Goal: Task Accomplishment & Management: Manage account settings

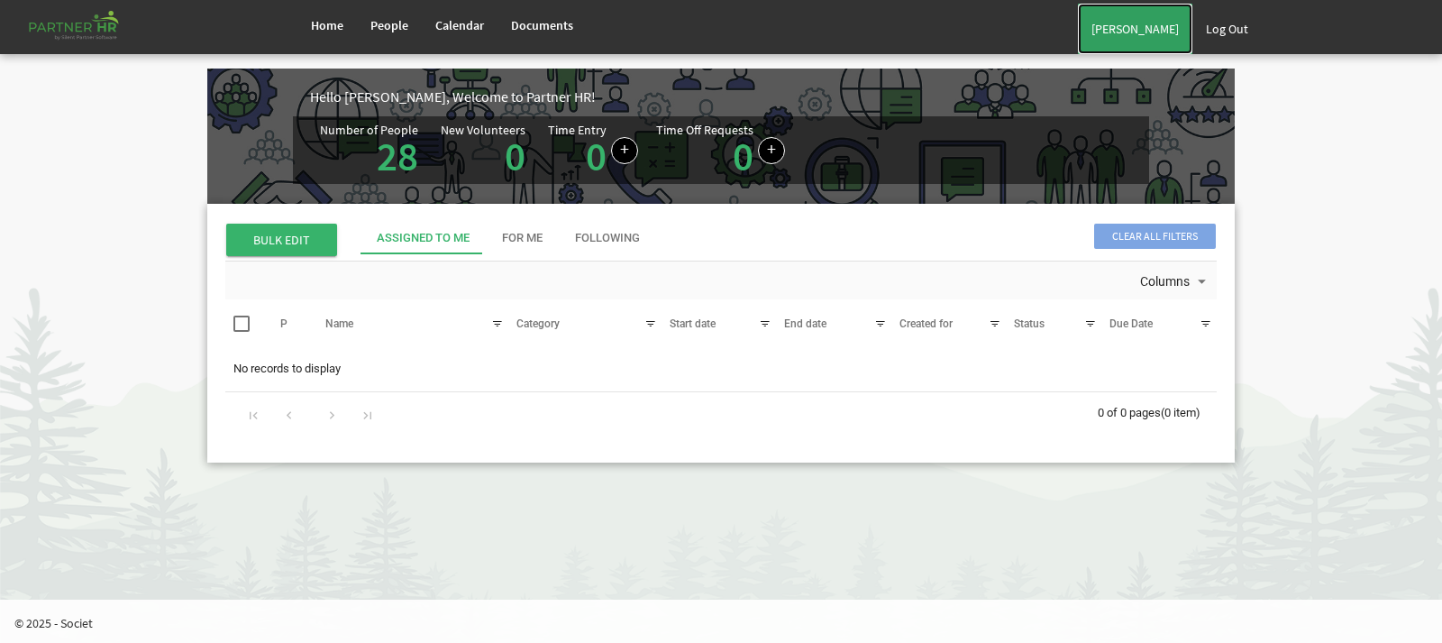
click at [1146, 42] on link "[PERSON_NAME]" at bounding box center [1135, 29] width 114 height 50
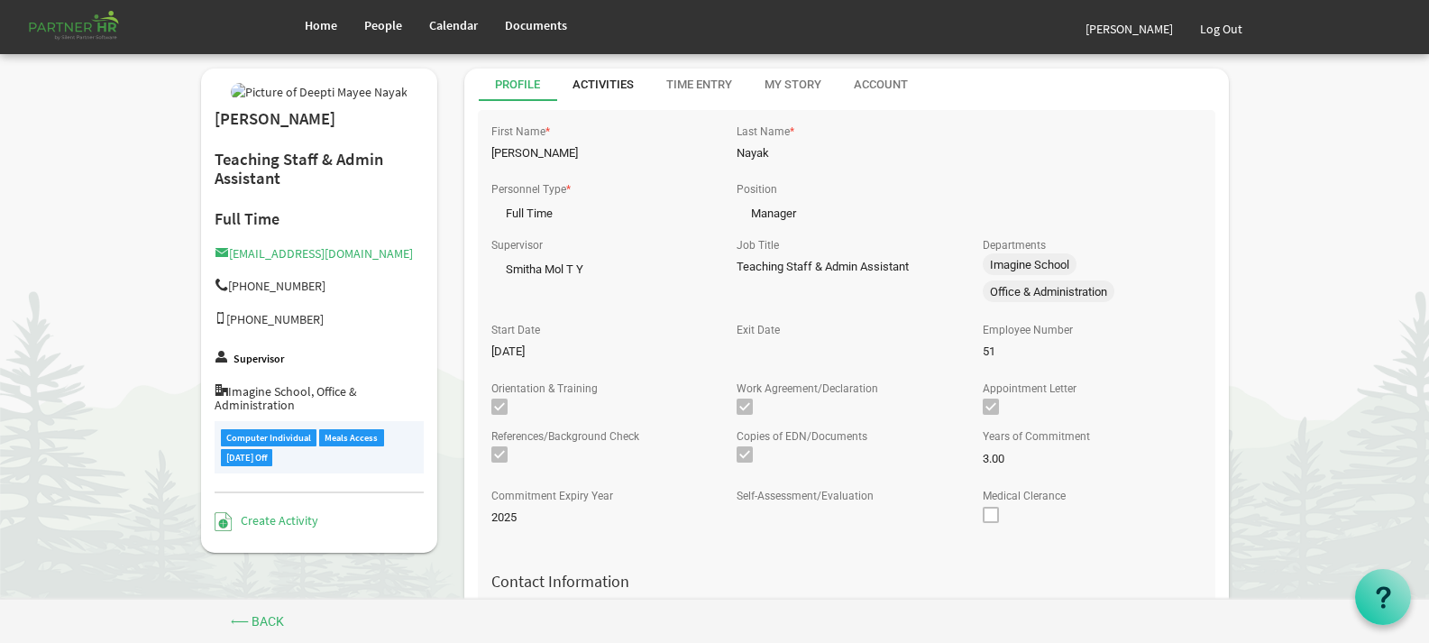
click at [597, 80] on div "Activities" at bounding box center [602, 85] width 61 height 17
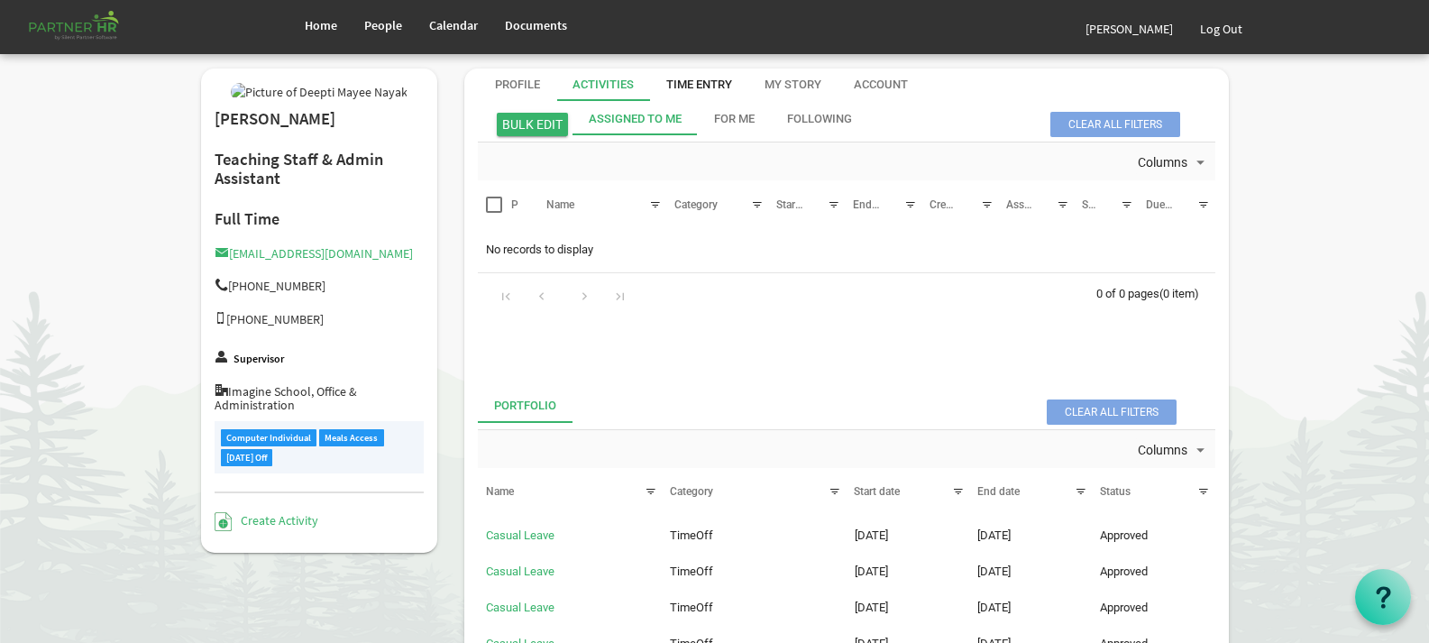
click at [666, 92] on div "Time Entry" at bounding box center [699, 85] width 66 height 17
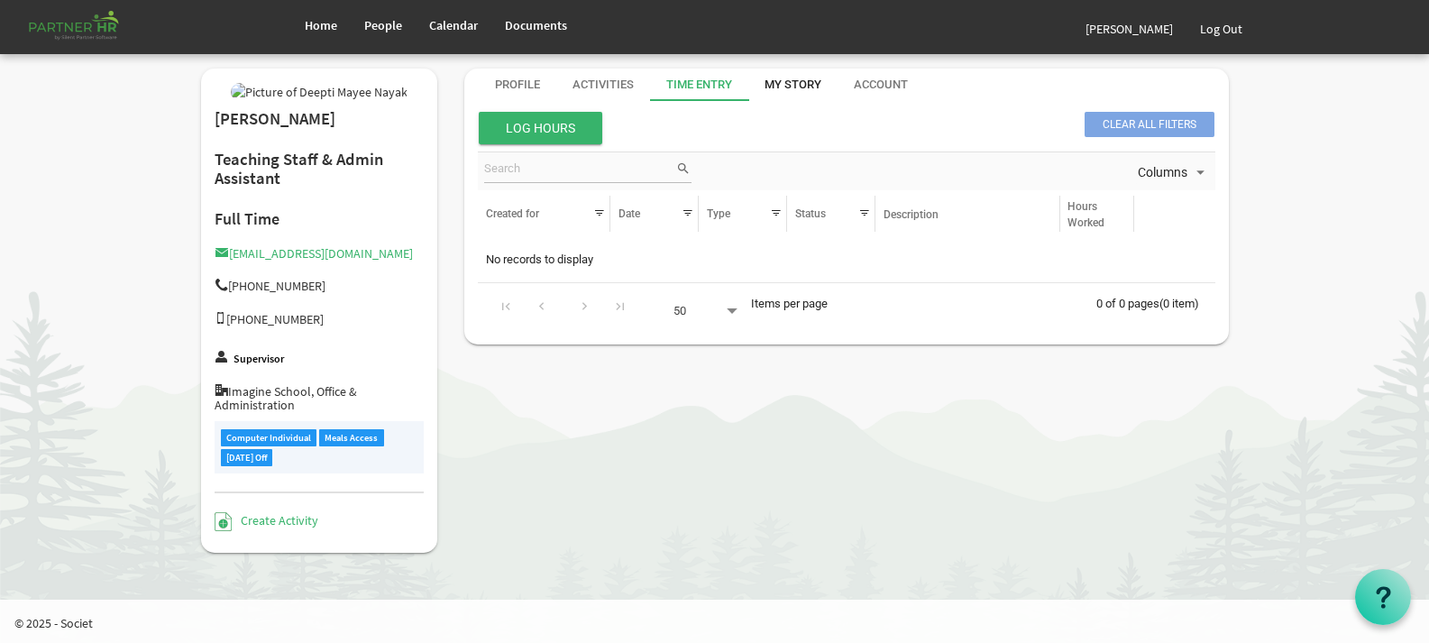
click at [787, 88] on div "My Story" at bounding box center [792, 85] width 57 height 17
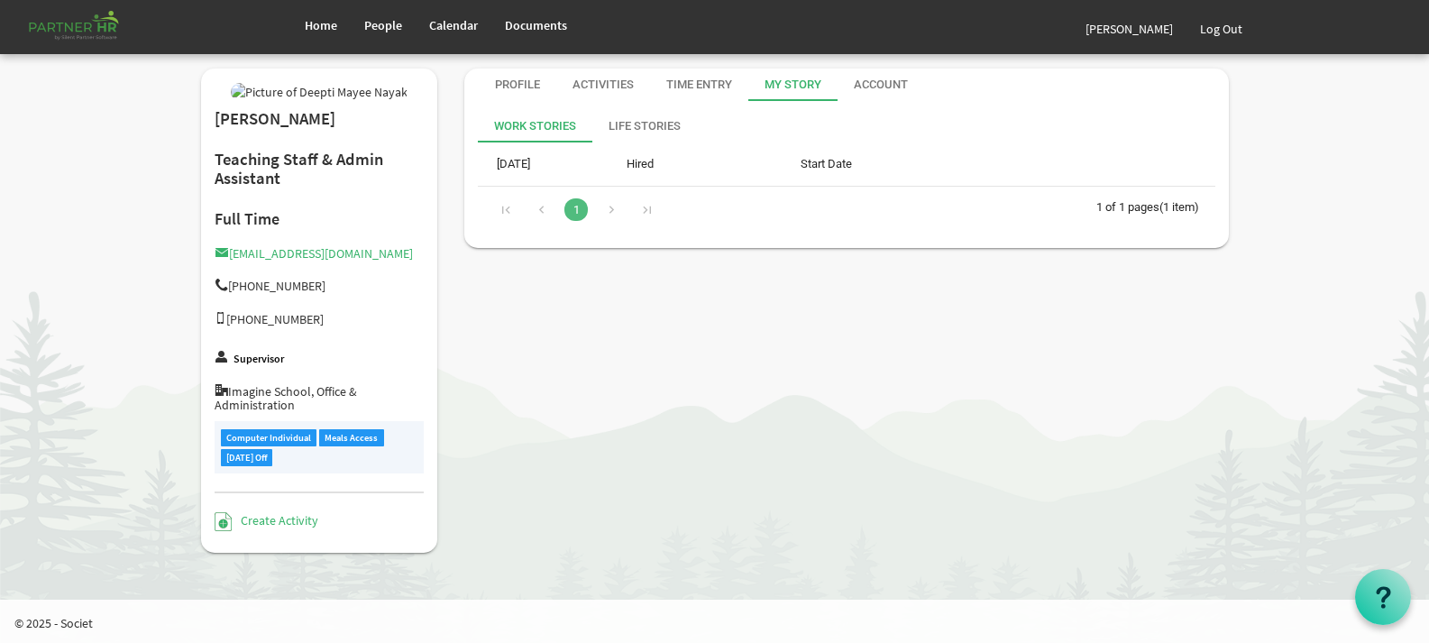
click at [879, 86] on div "Account" at bounding box center [881, 85] width 54 height 17
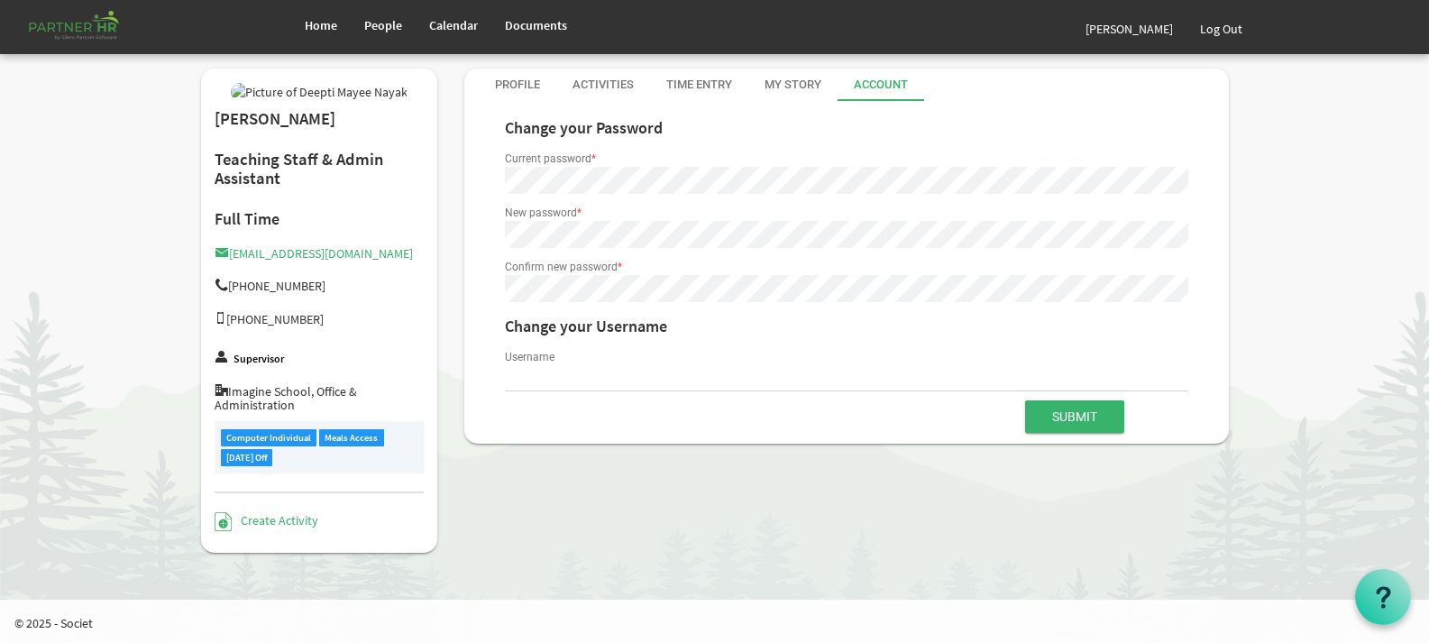
type input "[EMAIL_ADDRESS][DOMAIN_NAME]"
click at [536, 96] on div "Profile" at bounding box center [517, 85] width 45 height 32
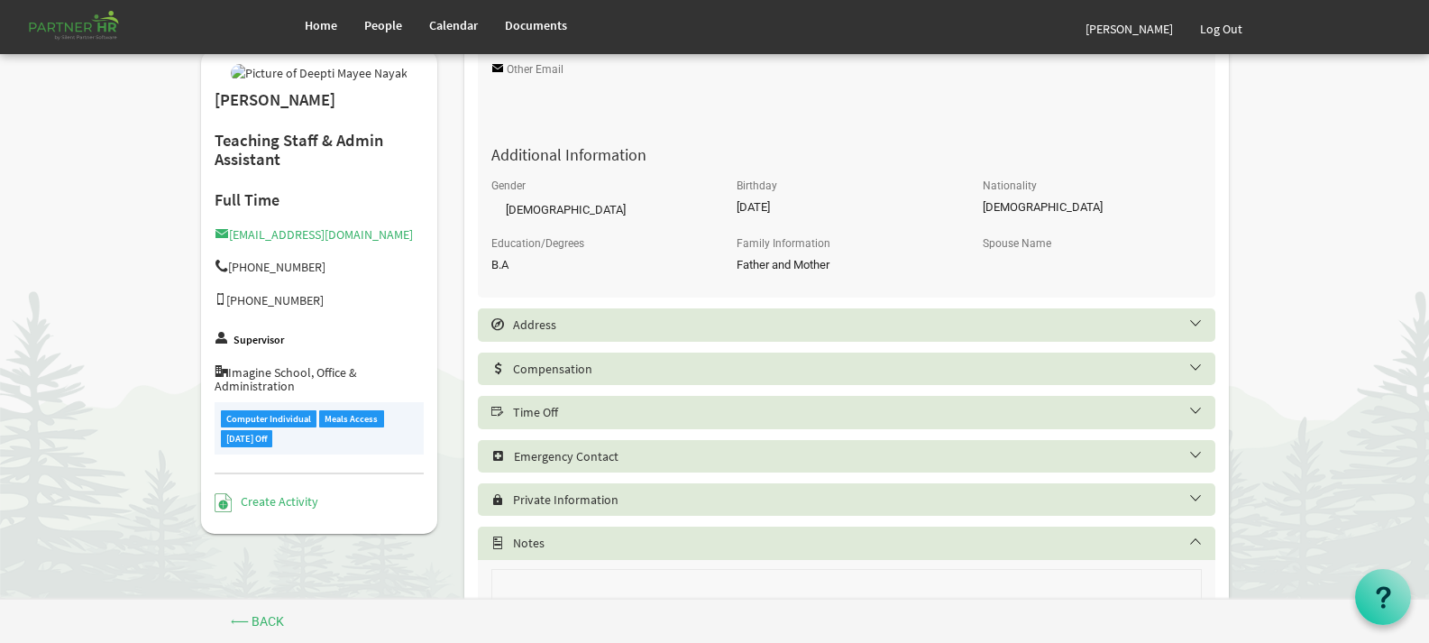
scroll to position [721, 0]
click at [1188, 314] on div "Address" at bounding box center [846, 322] width 737 height 32
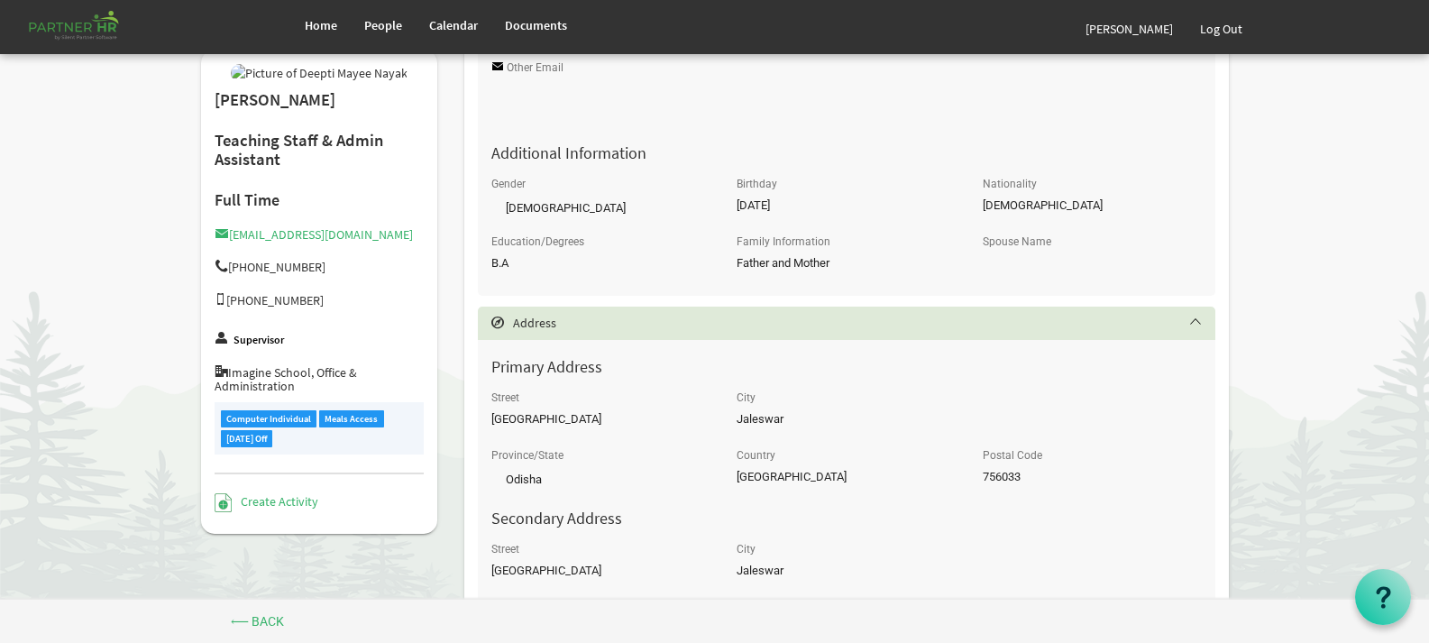
click at [1188, 314] on div "Address" at bounding box center [846, 322] width 737 height 32
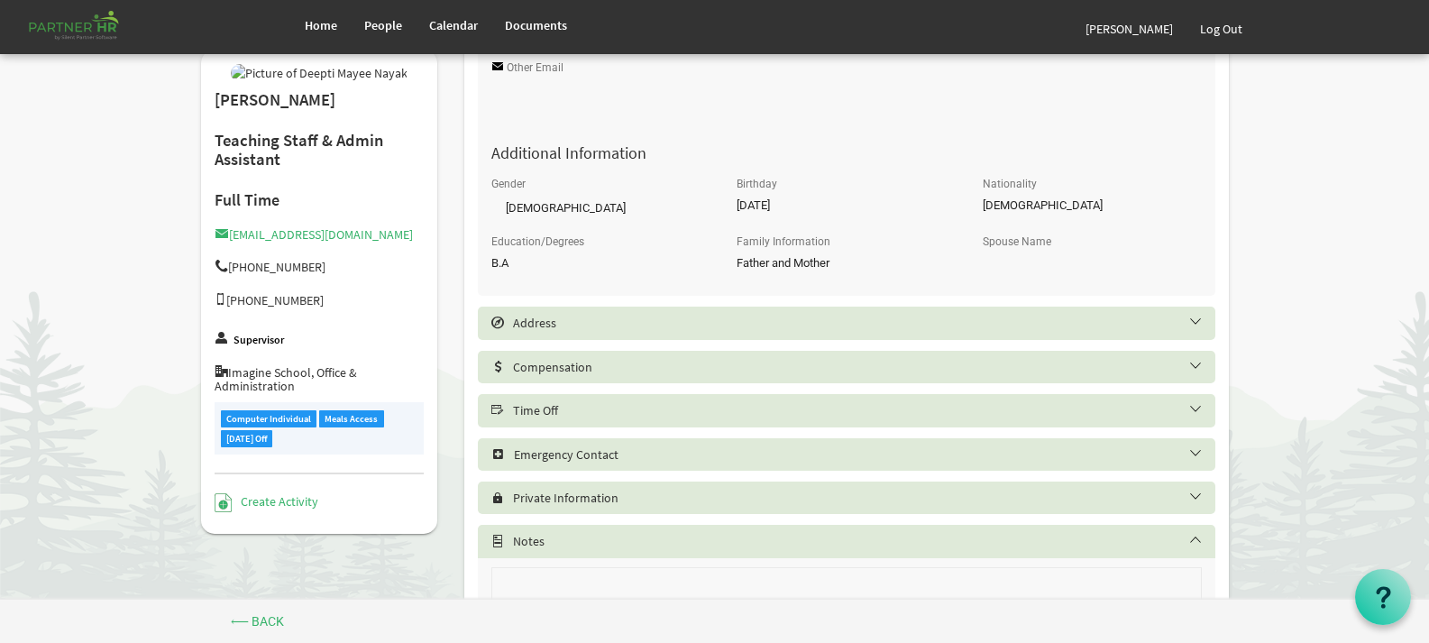
click at [1199, 363] on h5 "Compensation" at bounding box center [859, 367] width 737 height 14
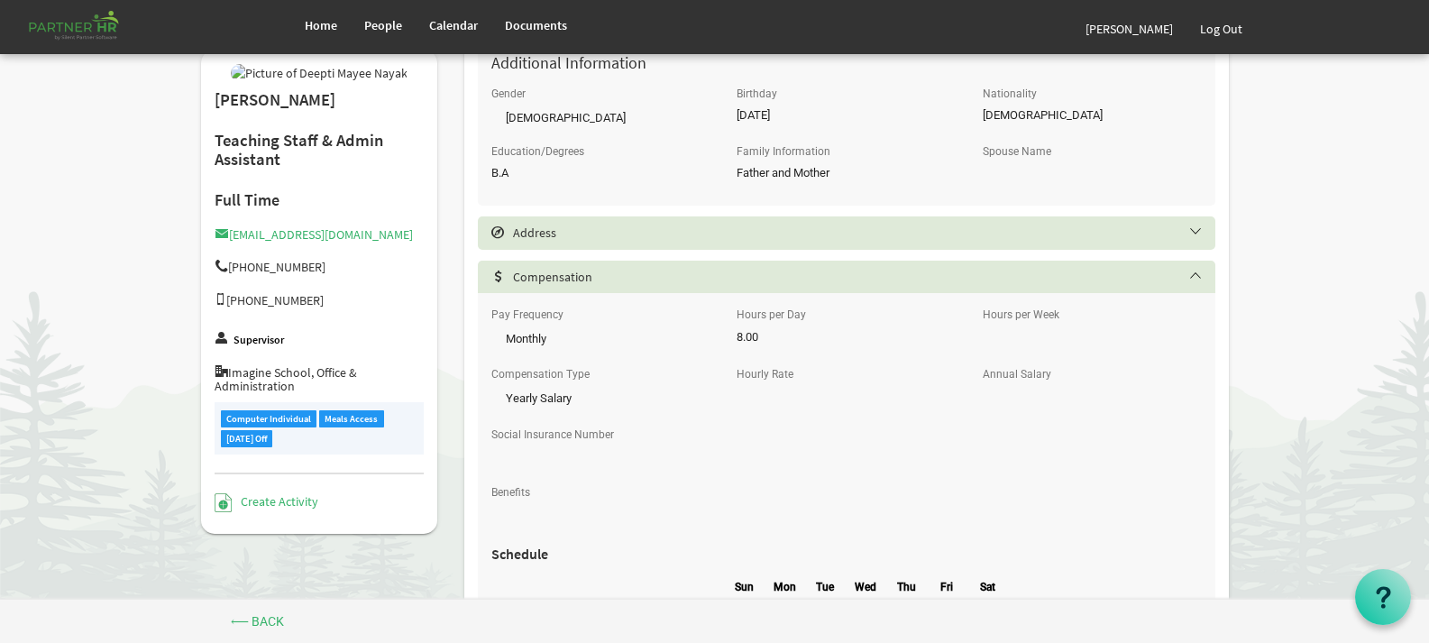
scroll to position [901, 0]
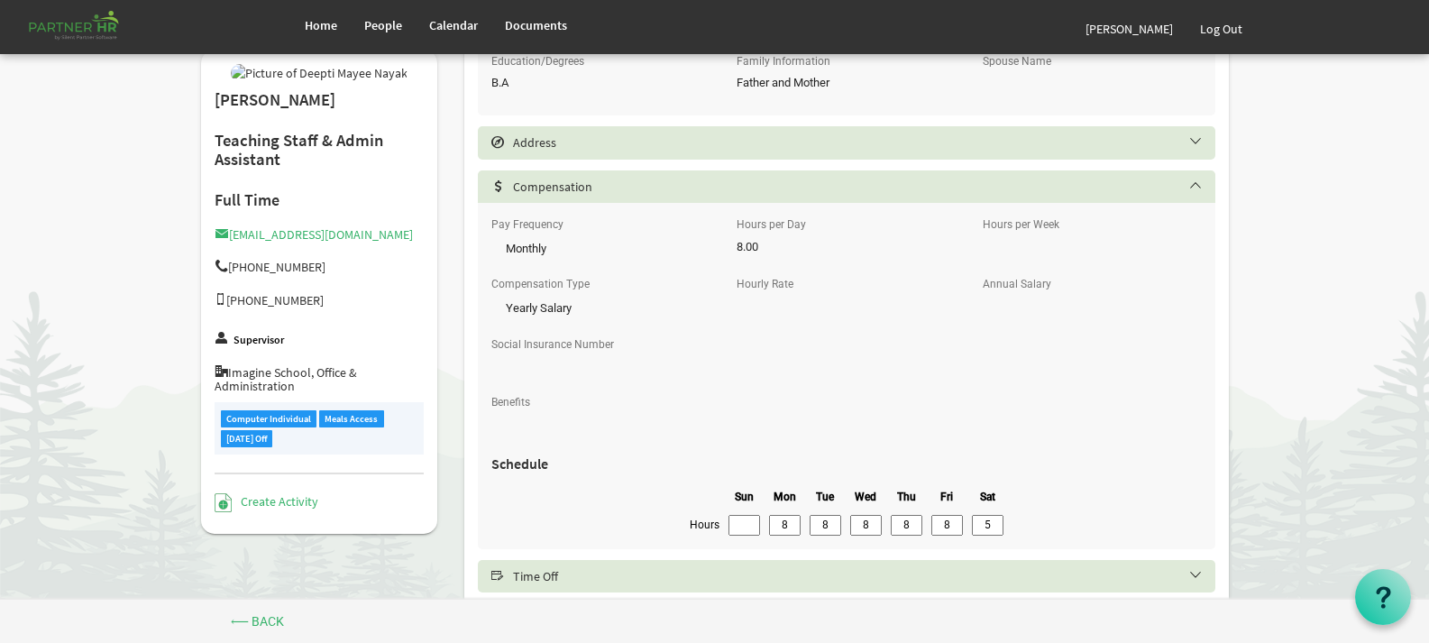
click at [1188, 181] on h5 "Compensation" at bounding box center [859, 186] width 737 height 14
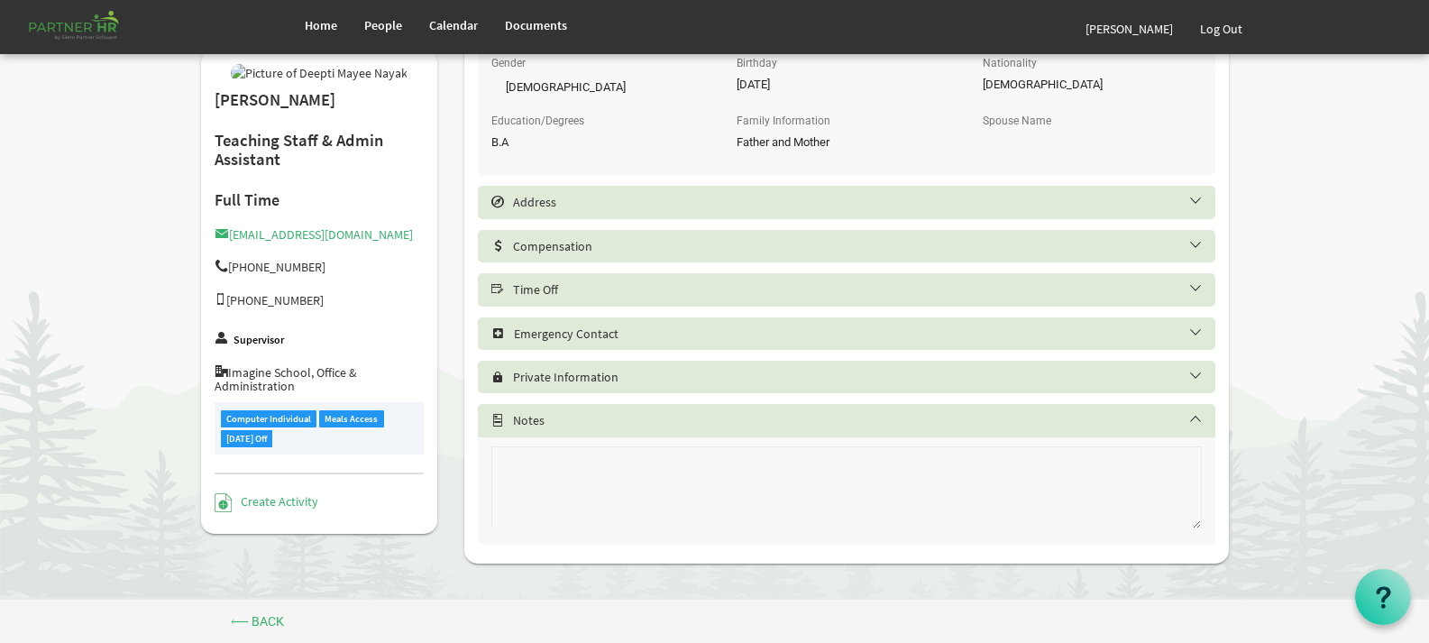
scroll to position [842, 0]
click at [1195, 286] on h5 "Time Off" at bounding box center [859, 289] width 737 height 14
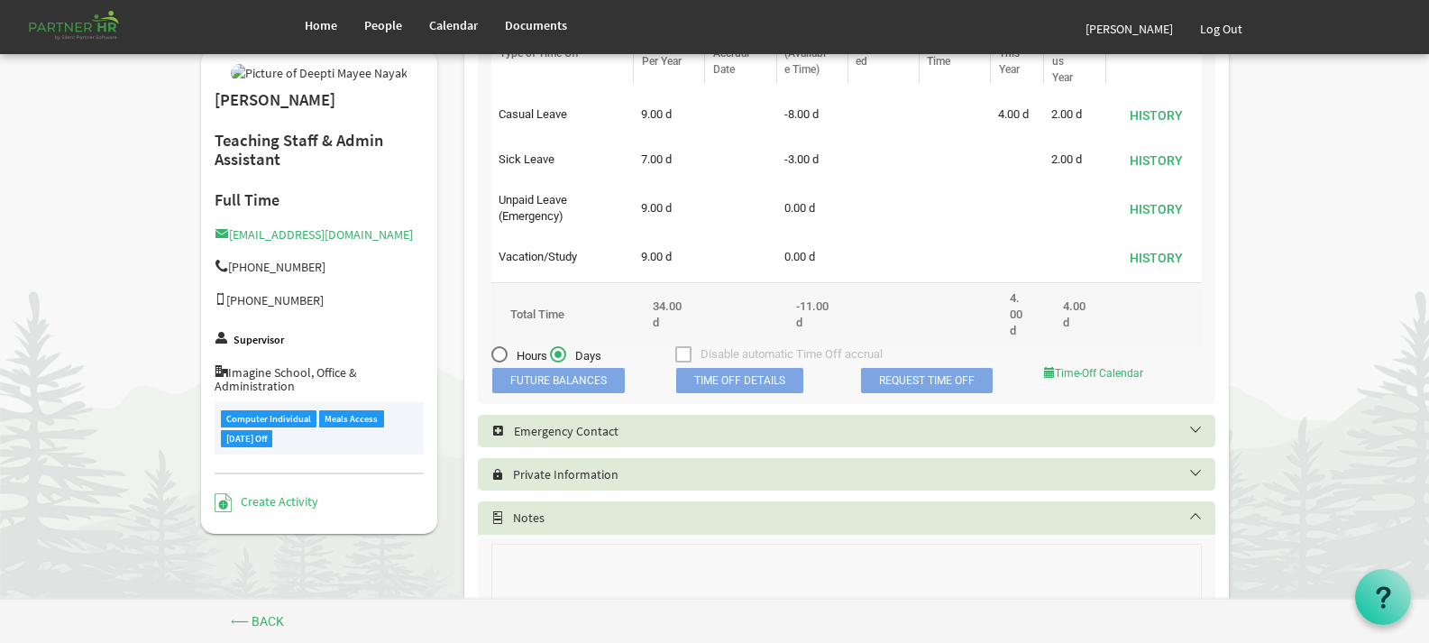
scroll to position [1172, 0]
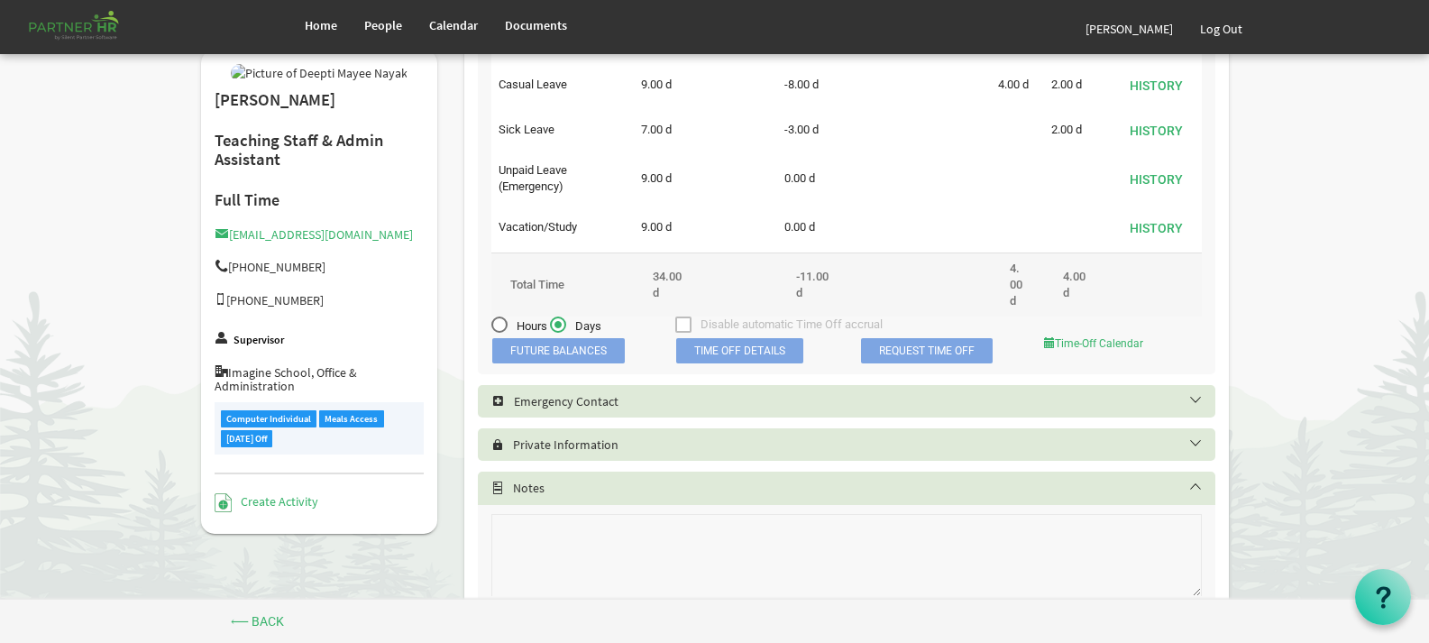
click at [1188, 396] on h5 "Emergency Contact" at bounding box center [859, 401] width 737 height 14
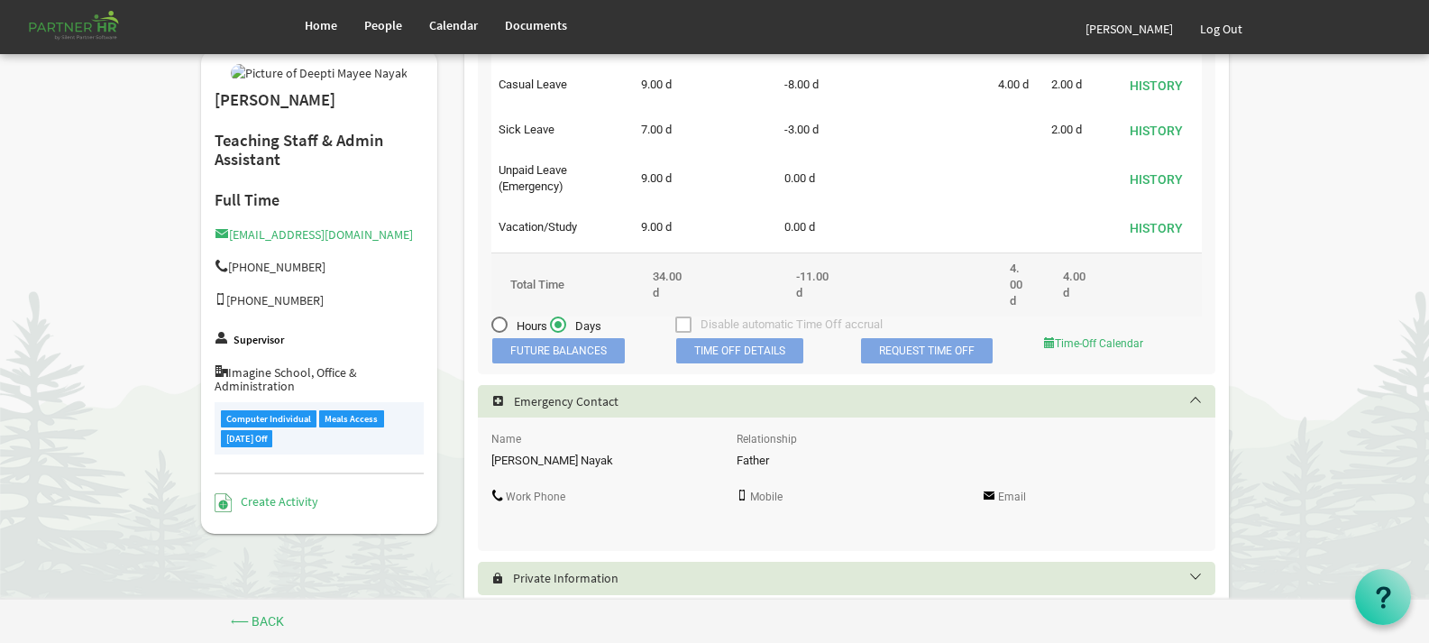
click at [1188, 396] on h5 "Emergency Contact" at bounding box center [859, 401] width 737 height 14
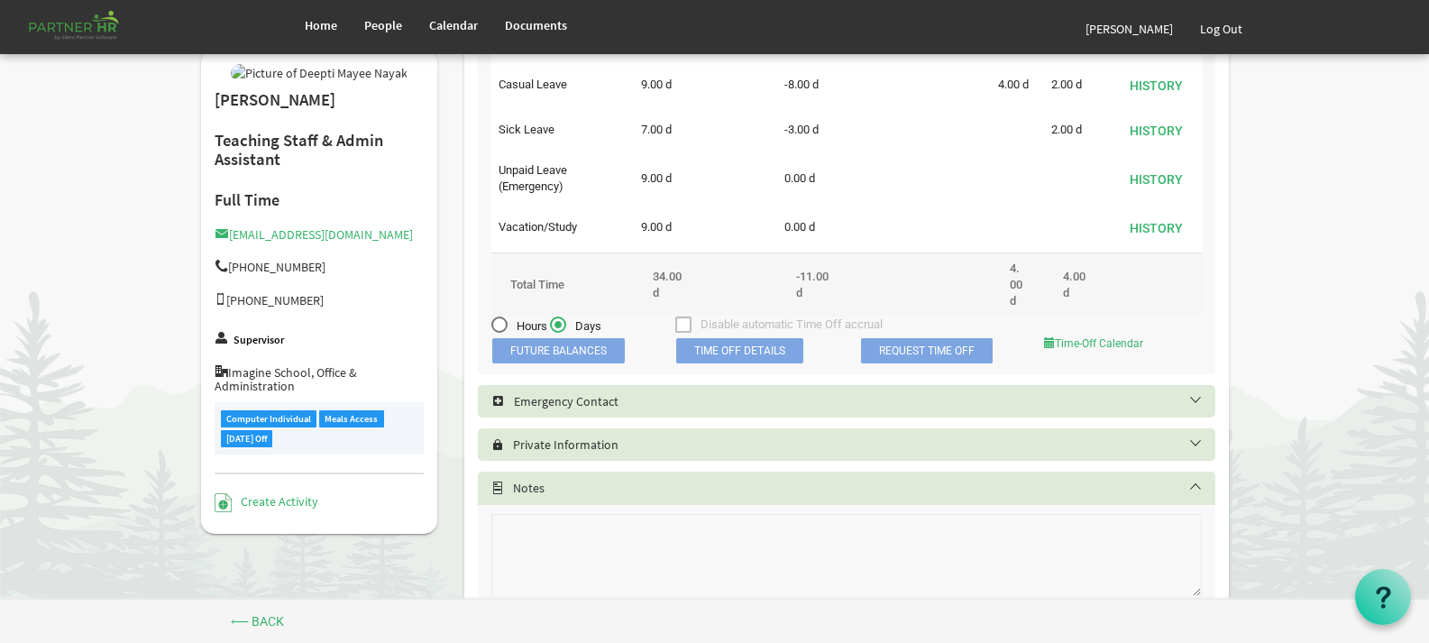
click at [1192, 442] on h5 "Private Information" at bounding box center [859, 444] width 737 height 14
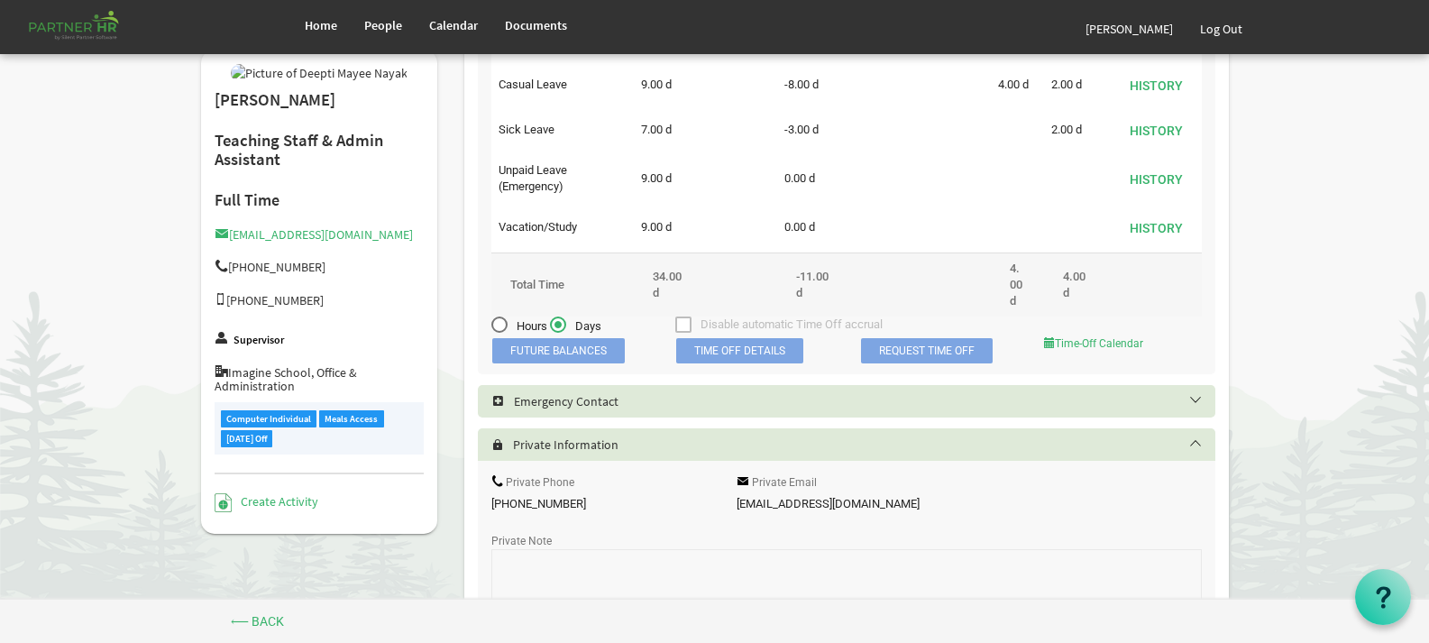
click at [1192, 442] on h5 "Private Information" at bounding box center [859, 444] width 737 height 14
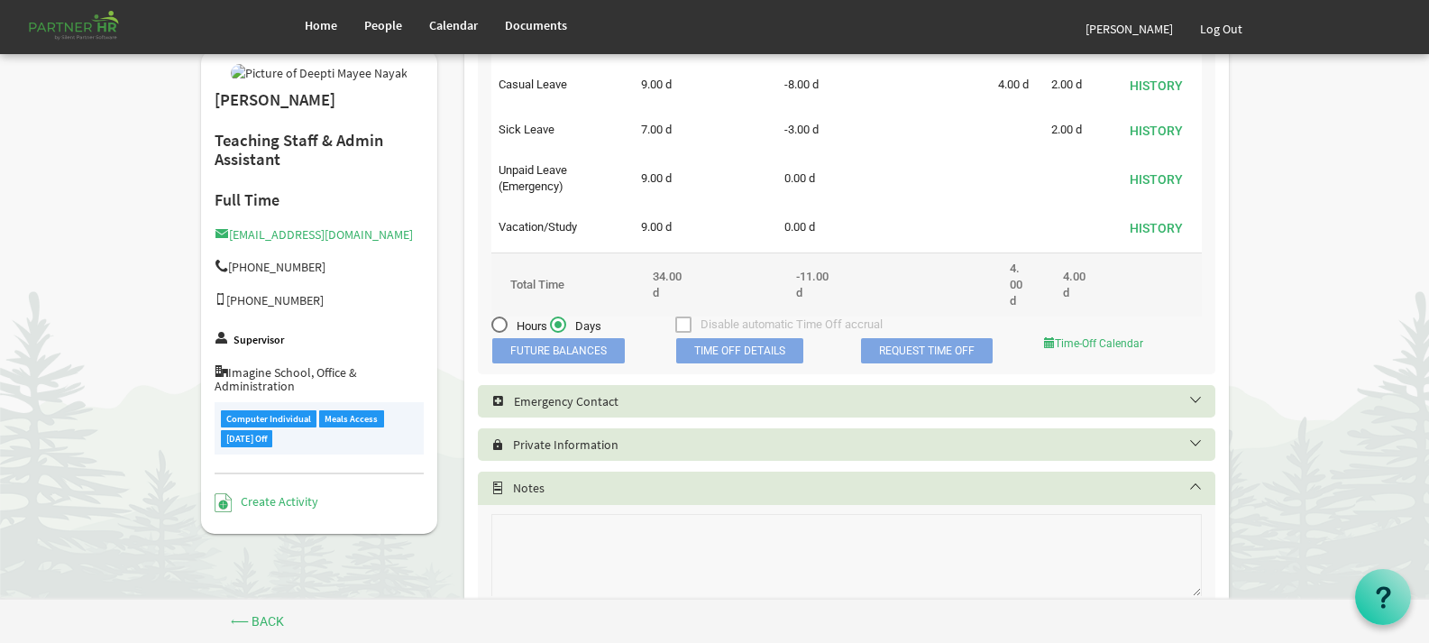
click at [1189, 479] on div "Notes" at bounding box center [846, 487] width 737 height 32
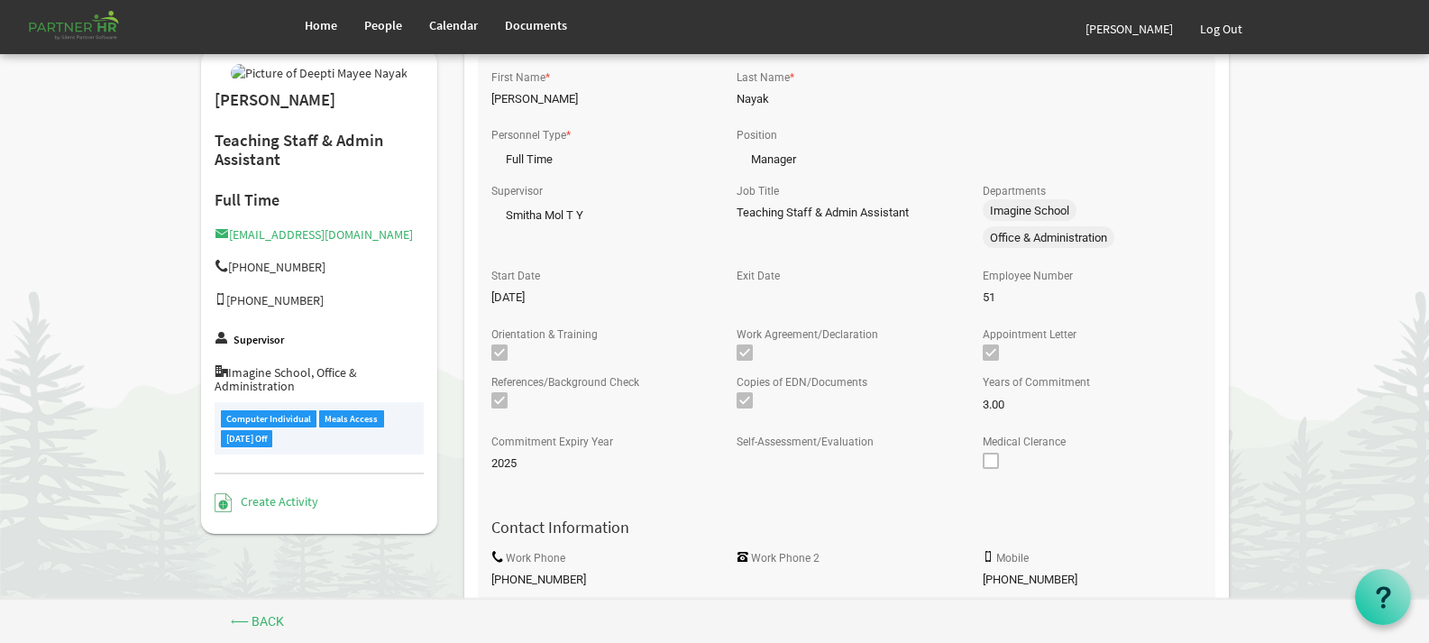
scroll to position [51, 0]
